Goal: Task Accomplishment & Management: Use online tool/utility

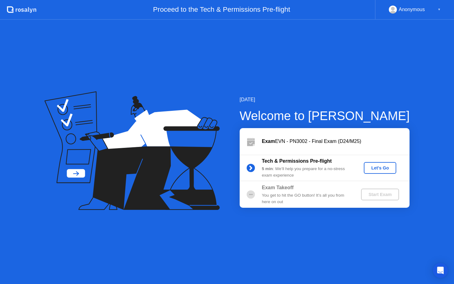
click at [385, 168] on div "Let's Go" at bounding box center [379, 167] width 27 height 5
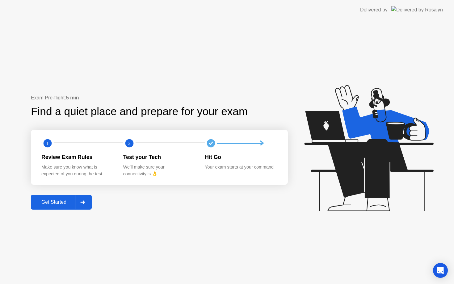
click at [56, 203] on div "Get Started" at bounding box center [54, 202] width 42 height 6
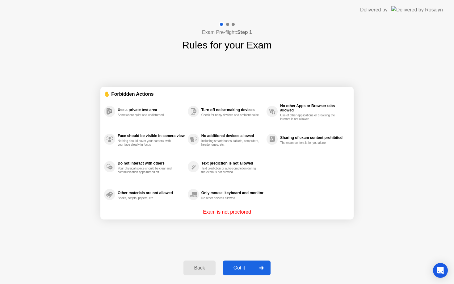
click at [240, 268] on div "Got it" at bounding box center [239, 268] width 29 height 6
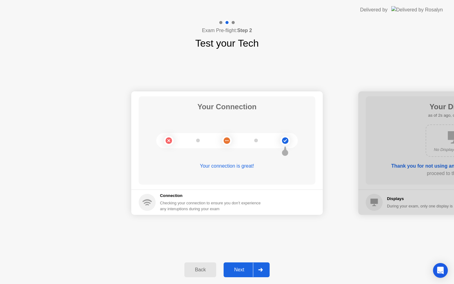
click at [241, 268] on div "Next" at bounding box center [238, 270] width 27 height 6
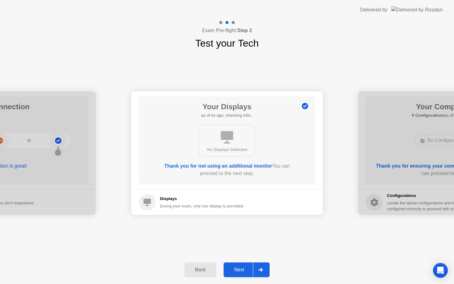
click at [242, 268] on div "Next" at bounding box center [238, 270] width 27 height 6
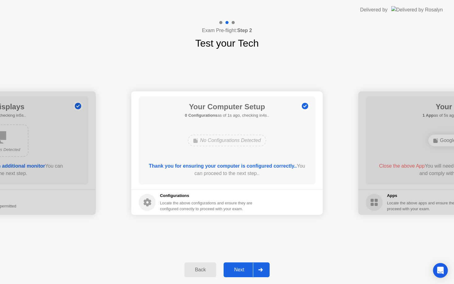
click at [242, 268] on div "Next" at bounding box center [238, 270] width 27 height 6
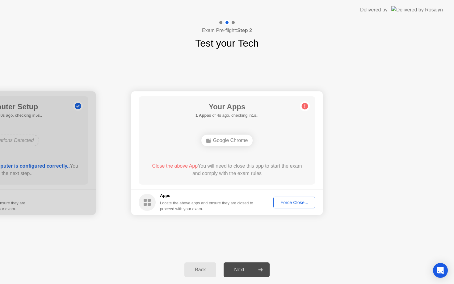
click at [294, 202] on div "Force Close..." at bounding box center [294, 202] width 38 height 5
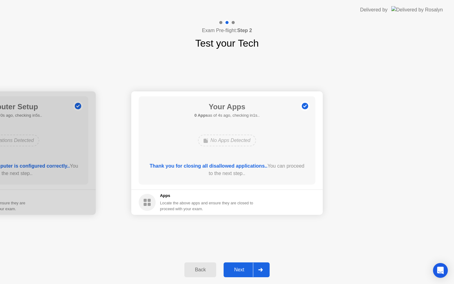
click at [243, 270] on div "Next" at bounding box center [238, 270] width 27 height 6
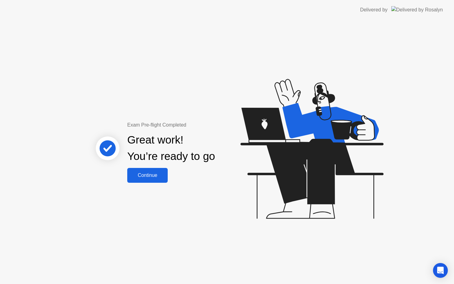
click at [148, 180] on button "Continue" at bounding box center [147, 175] width 40 height 15
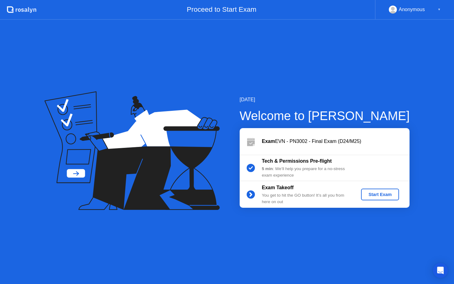
click at [385, 195] on div "Start Exam" at bounding box center [379, 194] width 33 height 5
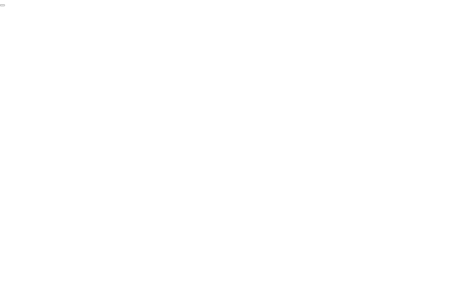
click div "End Proctoring Session"
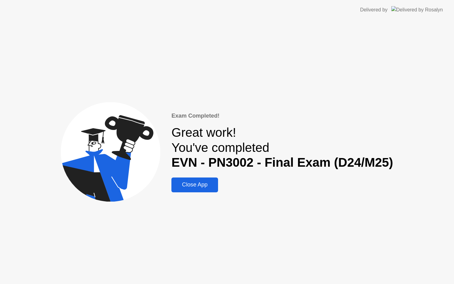
click at [202, 182] on div "Close App" at bounding box center [194, 184] width 43 height 6
